Goal: Task Accomplishment & Management: Use online tool/utility

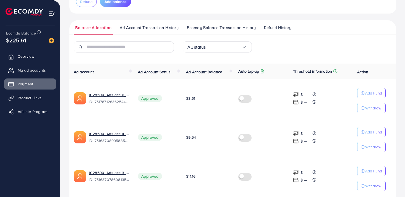
scroll to position [284, 0]
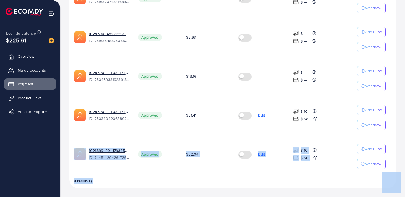
drag, startPoint x: 124, startPoint y: 142, endPoint x: 84, endPoint y: 136, distance: 40.8
click at [84, 136] on td "1021899_20_1733457221833 ID: 7445142042617298945" at bounding box center [101, 154] width 64 height 39
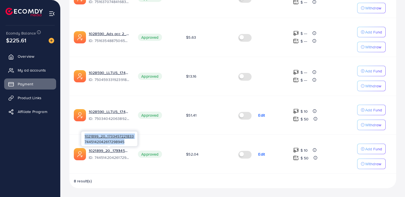
drag, startPoint x: 125, startPoint y: 141, endPoint x: 85, endPoint y: 138, distance: 40.3
click at [85, 138] on div "1021899_20_1733457221833 7445142042617298945" at bounding box center [109, 139] width 56 height 15
copy div "1021899_20_1733457221833 7445142042617298945"
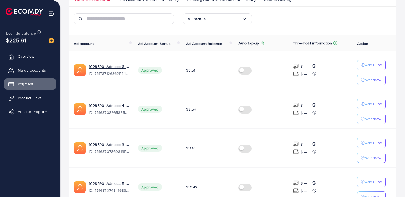
scroll to position [96, 0]
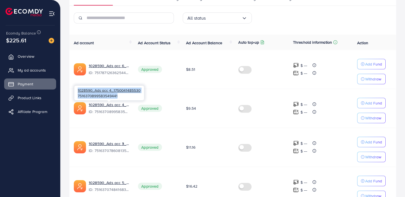
drag, startPoint x: 121, startPoint y: 95, endPoint x: 76, endPoint y: 90, distance: 44.9
click at [76, 90] on div "1028590_Ads acc 4_1750041485530 7516370899583549441" at bounding box center [109, 93] width 70 height 15
copy div "1028590_Ads acc 4_1750041485530 7516370899583549441"
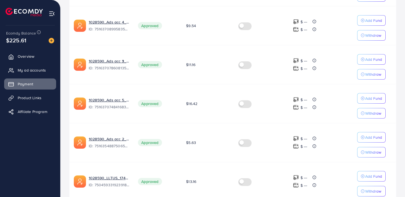
scroll to position [0, 0]
